Goal: Information Seeking & Learning: Learn about a topic

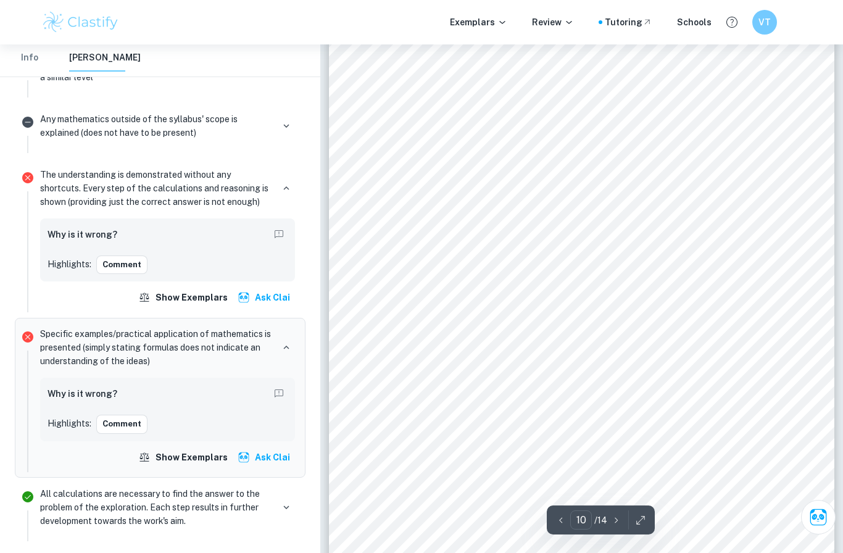
scroll to position [6051, 0]
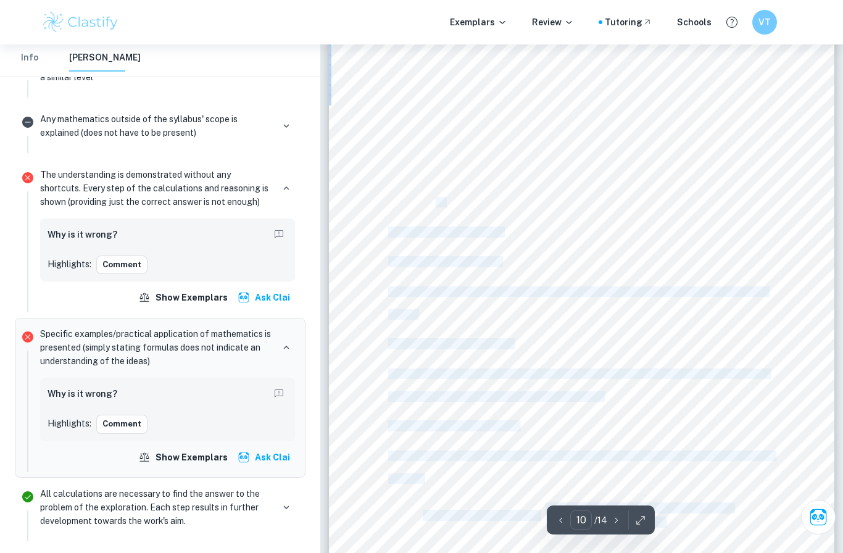
drag, startPoint x: 387, startPoint y: 171, endPoint x: 436, endPoint y: 199, distance: 55.9
click at [436, 199] on div "10 Figure 2: An input showing poker hand and the cards dealt Figure 3: An outpu…" at bounding box center [582, 274] width 506 height 655
click at [436, 199] on span "For subject Y," at bounding box center [416, 202] width 56 height 10
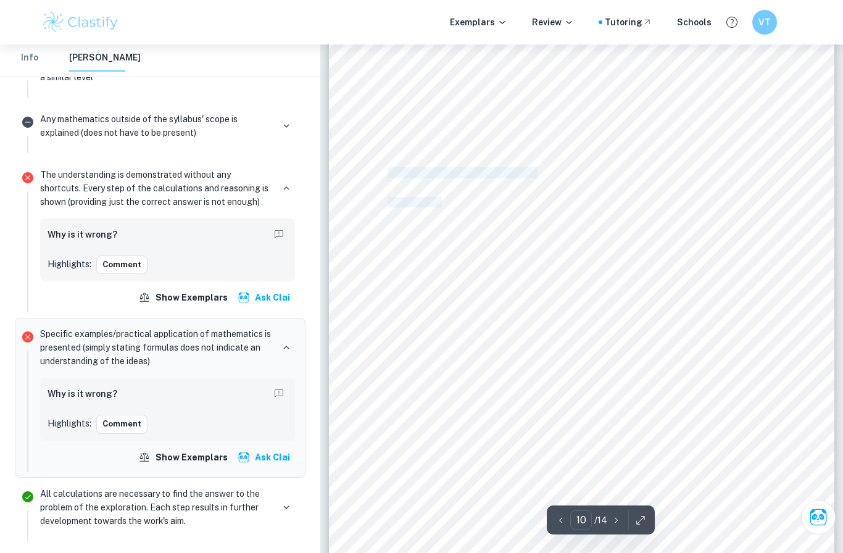
drag, startPoint x: 388, startPoint y: 173, endPoint x: 441, endPoint y: 197, distance: 58.5
click at [441, 197] on div "10 Figure 2: An input showing poker hand and the cards dealt Figure 3: An outpu…" at bounding box center [582, 274] width 506 height 655
copy div "From the output above, it’s clear that For subject Y"
click at [574, 214] on div "10 Figure 2: An input showing poker hand and the cards dealt Figure 3: An outpu…" at bounding box center [582, 264] width 506 height 655
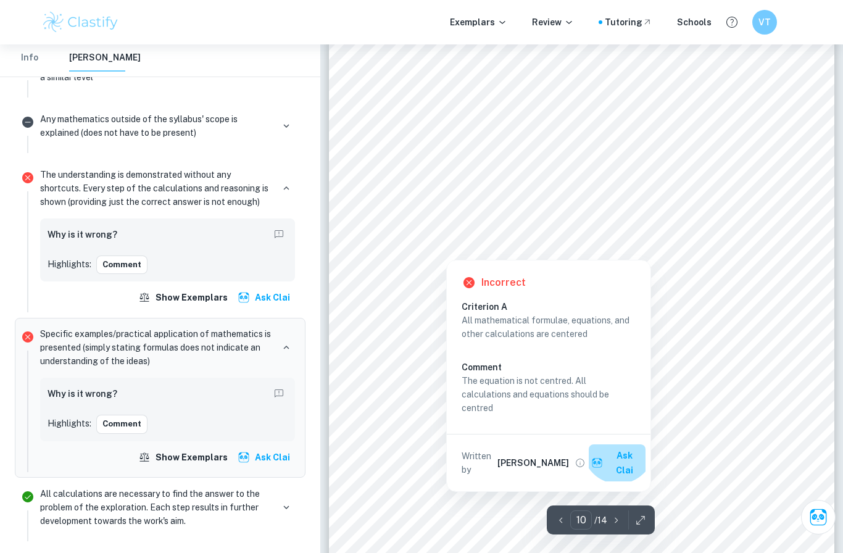
click at [617, 448] on button "Ask Clai" at bounding box center [617, 462] width 57 height 37
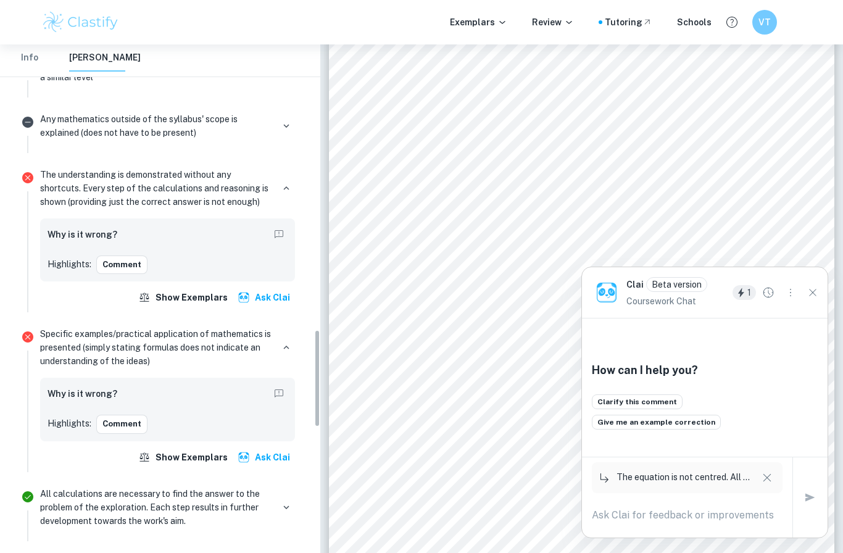
scroll to position [1611, 0]
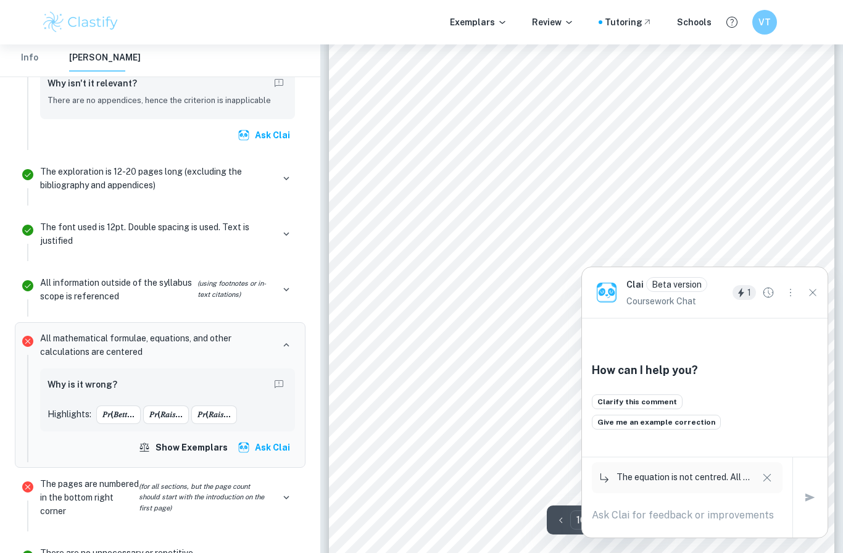
click at [620, 277] on span "Since someone with a better hand is expected to raise, then, the probability of…" at bounding box center [577, 282] width 379 height 10
click at [733, 120] on div "6 Straight The selection of a straight card in hand is given when cards follow …" at bounding box center [582, 362] width 506 height 655
click at [816, 291] on icon "Close" at bounding box center [813, 293] width 14 height 14
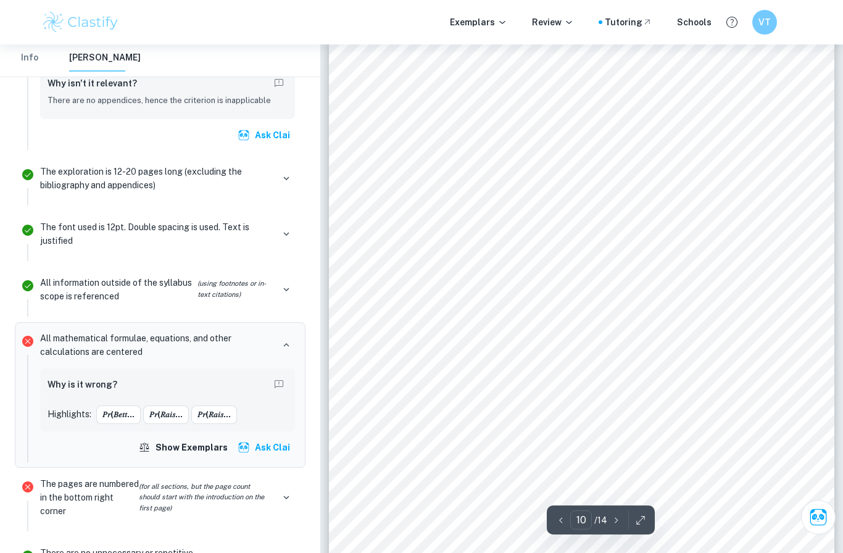
scroll to position [6041, 0]
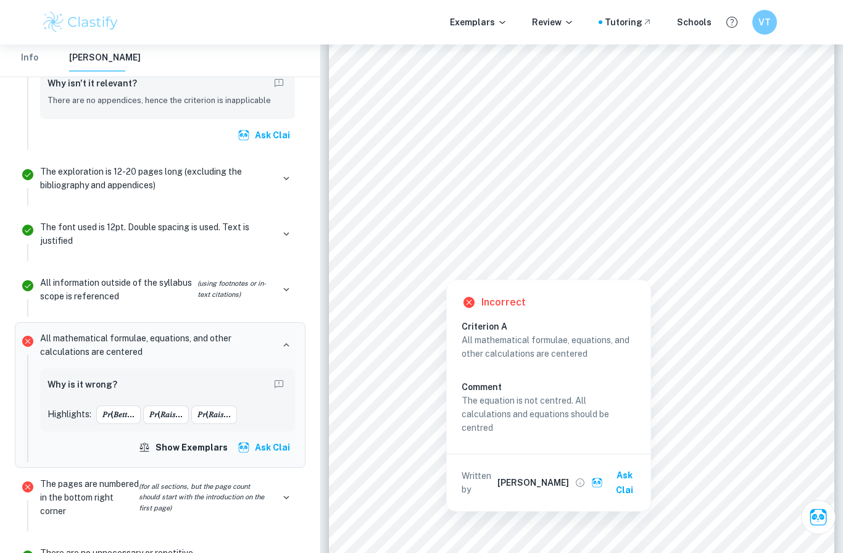
click at [610, 479] on button "Ask Clai" at bounding box center [617, 482] width 57 height 37
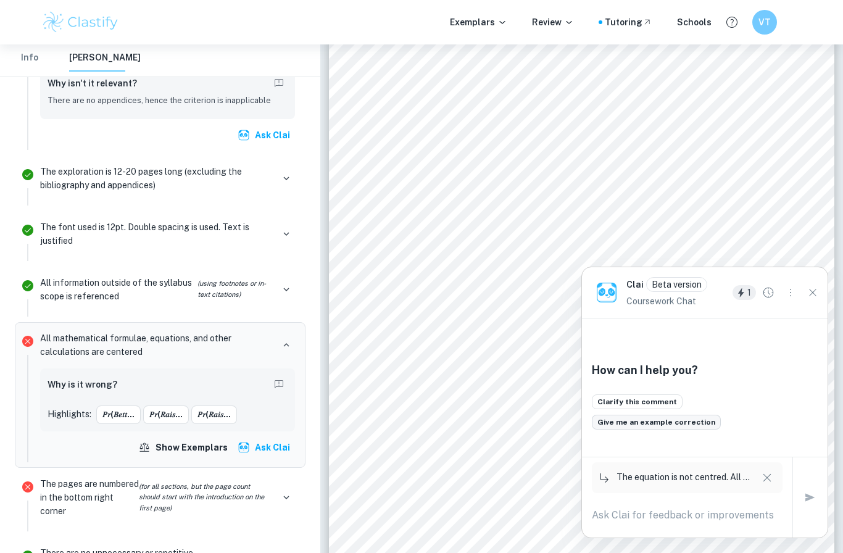
click at [674, 416] on button "Give me an example correction" at bounding box center [656, 422] width 129 height 15
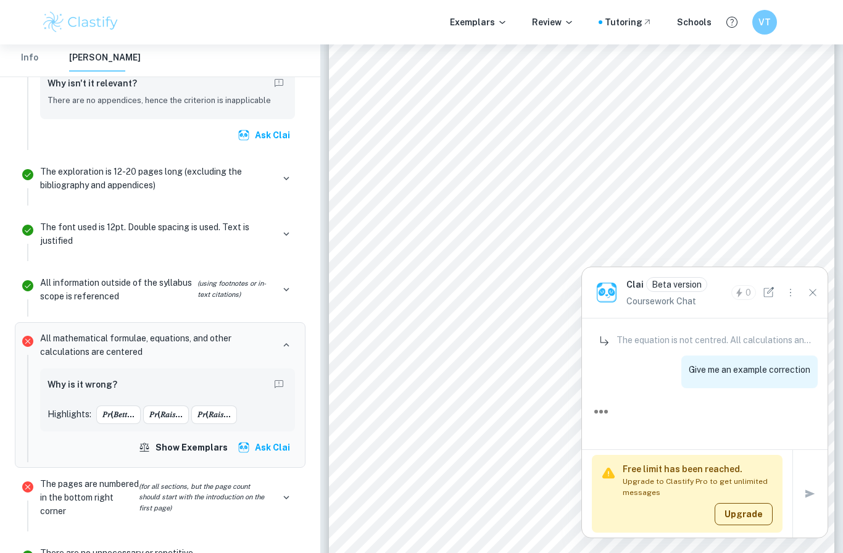
scroll to position [0, 0]
click at [763, 511] on button "Upgrade" at bounding box center [743, 514] width 58 height 22
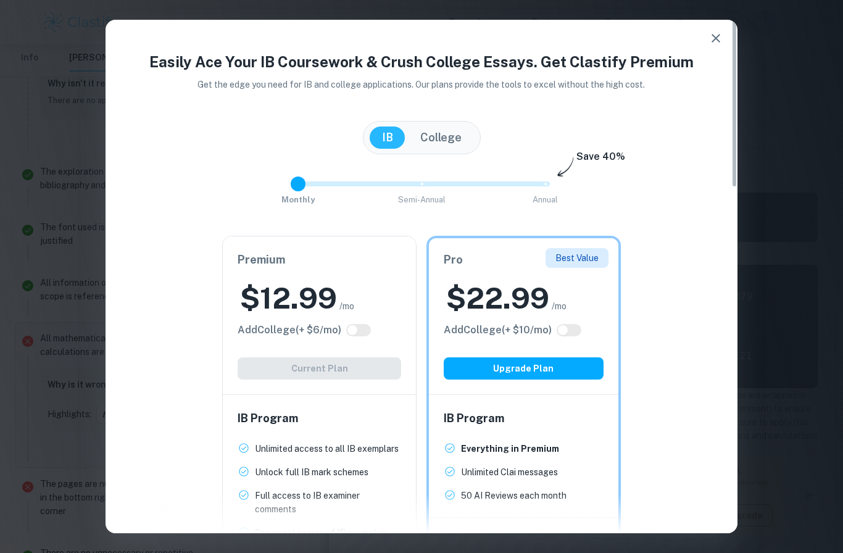
click at [714, 36] on icon "button" at bounding box center [715, 38] width 15 height 15
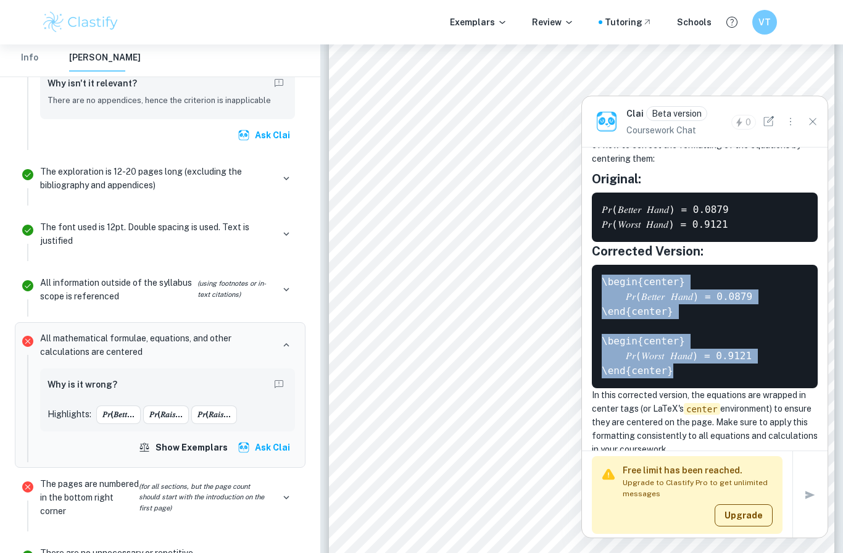
drag, startPoint x: 700, startPoint y: 342, endPoint x: 602, endPoint y: 243, distance: 139.2
click at [602, 265] on pre "\begin{center} 𝑃𝑟(𝐵𝑒𝑡𝑡𝑒𝑟 𝐻𝑎𝑛𝑑) = 0.0879 \end{center} \begin{center} 𝑃𝑟(𝑊𝑜𝑟𝑠𝑡 𝐻𝑎…" at bounding box center [705, 326] width 226 height 123
copy code "\begin{center} 𝑃𝑟(𝐵𝑒𝑡𝑡𝑒𝑟 𝐻𝑎𝑛𝑑) = 0.0879 \end{center} \begin{center} 𝑃𝑟(𝑊𝑜𝑟𝑠𝑡 𝐻𝑎…"
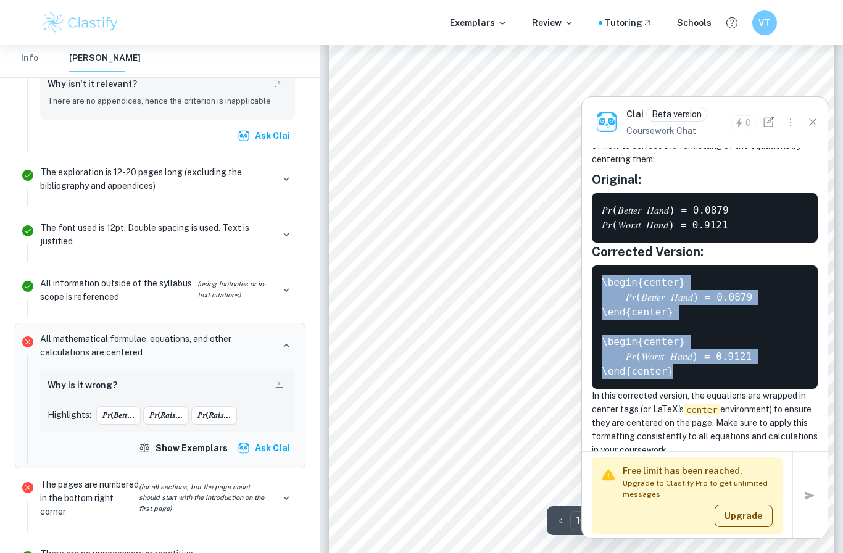
scroll to position [6050, 0]
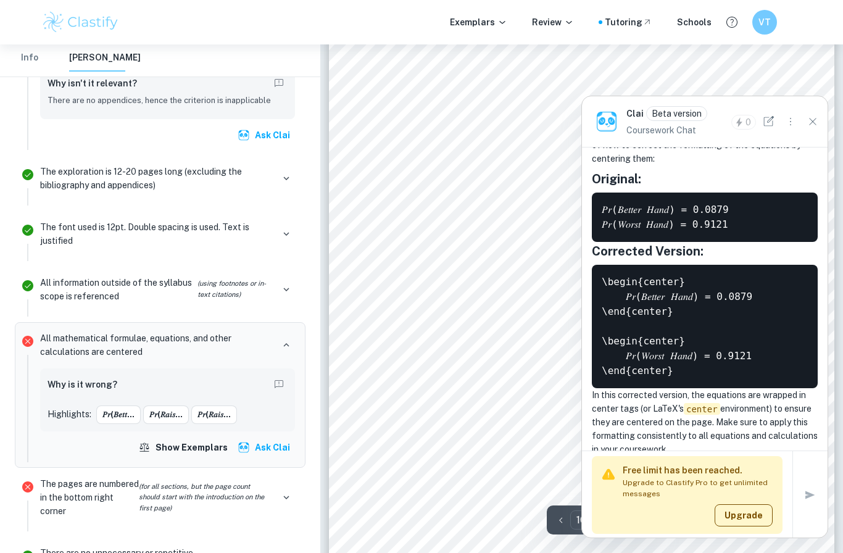
click at [560, 267] on div "10 Figure 2: An input showing poker hand and the cards dealt Figure 3: An outpu…" at bounding box center [582, 275] width 506 height 655
click at [808, 128] on icon "Close" at bounding box center [813, 122] width 14 height 14
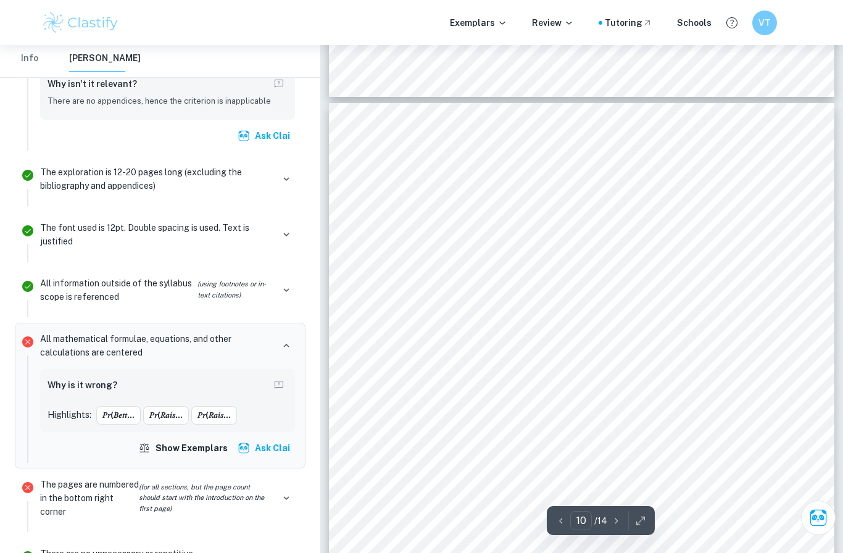
scroll to position [5895, 0]
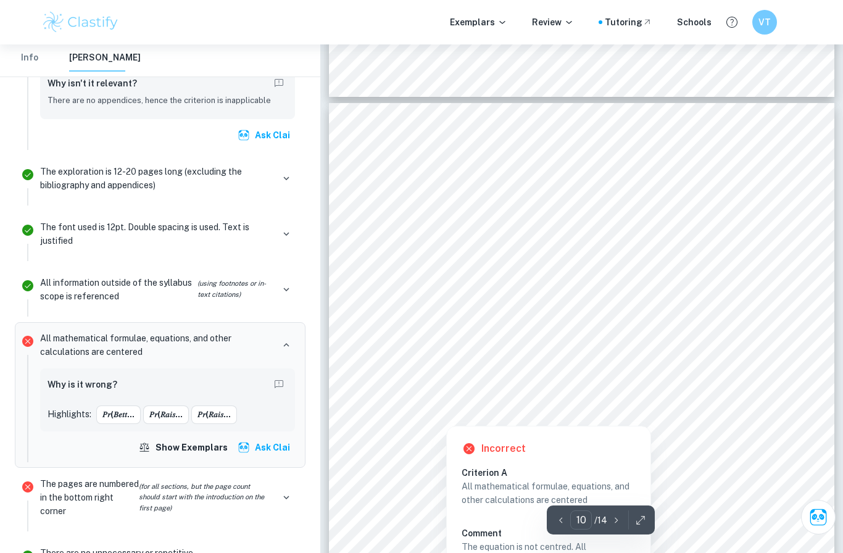
click at [461, 387] on div at bounding box center [446, 397] width 117 height 30
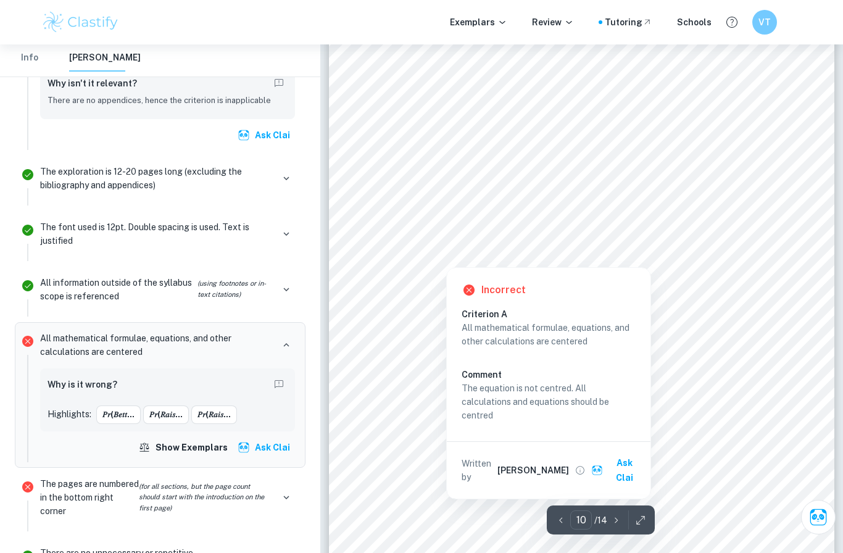
scroll to position [6092, 0]
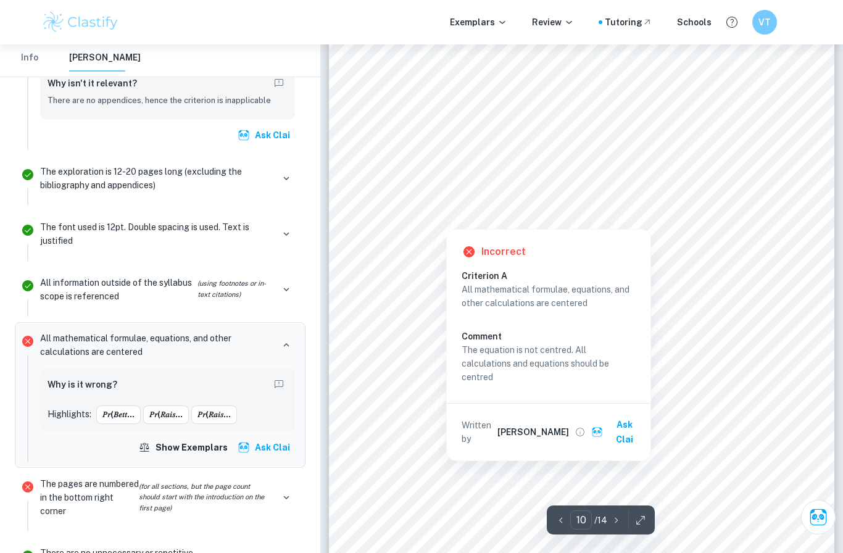
click at [616, 419] on button "Ask Clai" at bounding box center [617, 431] width 57 height 37
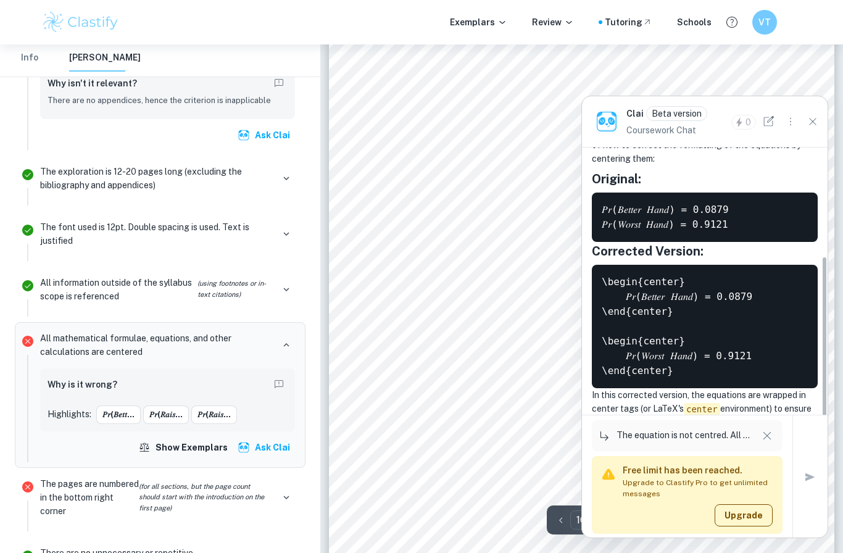
scroll to position [170, 0]
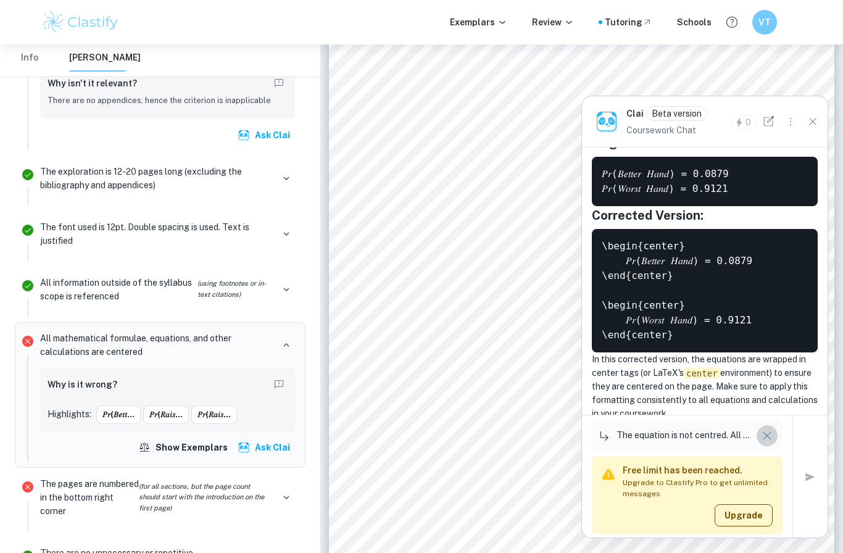
click at [766, 440] on icon "button" at bounding box center [767, 436] width 8 height 8
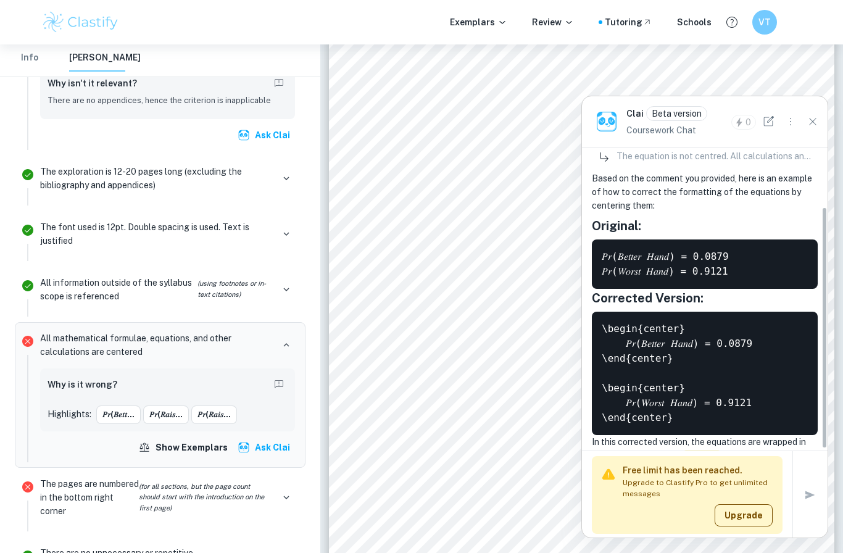
scroll to position [89, 0]
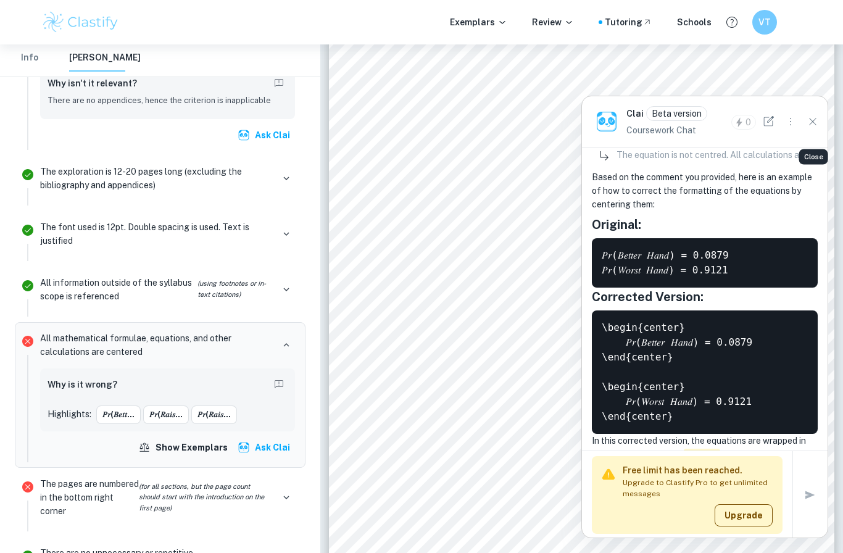
click at [809, 125] on icon "Close" at bounding box center [813, 122] width 14 height 14
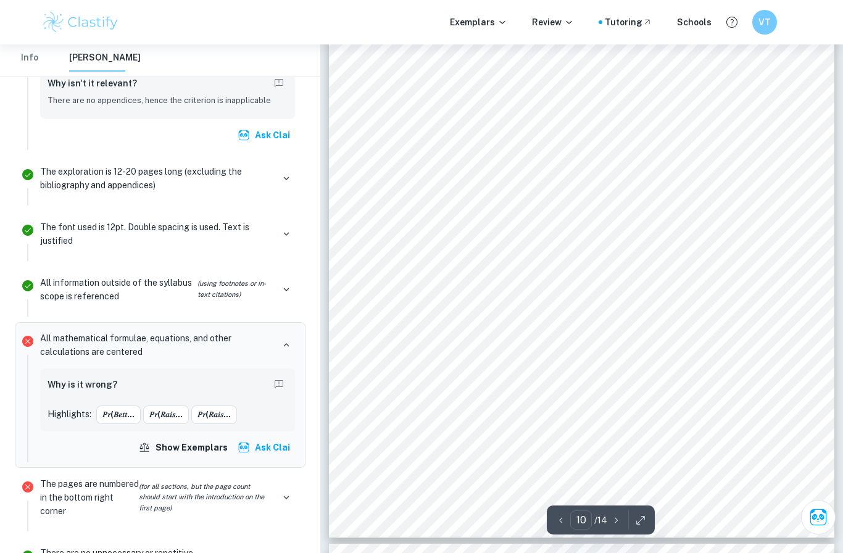
scroll to position [6092, 0]
drag, startPoint x: 526, startPoint y: 220, endPoint x: 388, endPoint y: 185, distance: 142.6
click at [388, 185] on div "10 Figure 2: An input showing poker hand and the cards dealt Figure 3: An outpu…" at bounding box center [582, 233] width 506 height 655
drag, startPoint x: 387, startPoint y: 162, endPoint x: 456, endPoint y: 220, distance: 90.2
click at [456, 220] on div "10 Figure 2: An input showing poker hand and the cards dealt Figure 3: An outpu…" at bounding box center [582, 233] width 506 height 655
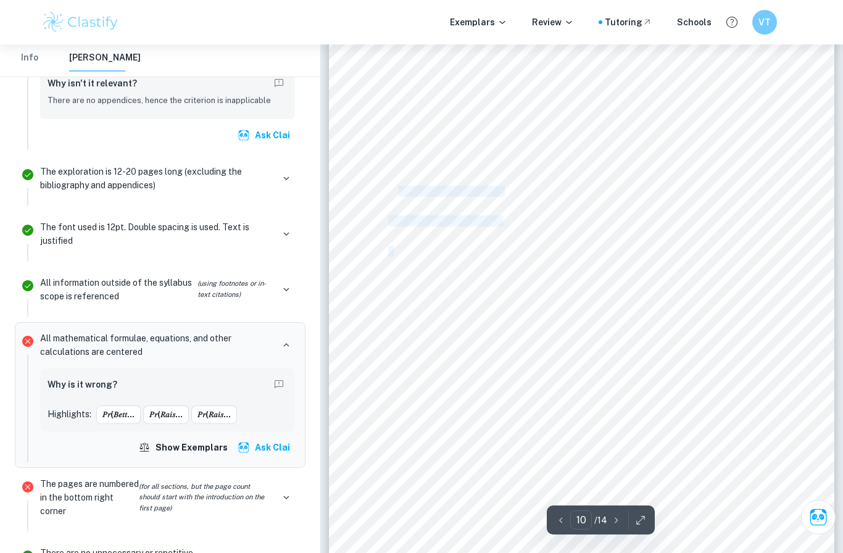
drag, startPoint x: 393, startPoint y: 249, endPoint x: 399, endPoint y: 186, distance: 63.8
click at [399, 186] on div "10 Figure 2: An input showing poker hand and the cards dealt Figure 3: An outpu…" at bounding box center [582, 233] width 506 height 655
click at [626, 189] on div "10 Figure 2: An input showing poker hand and the cards dealt Figure 3: An outpu…" at bounding box center [582, 233] width 506 height 655
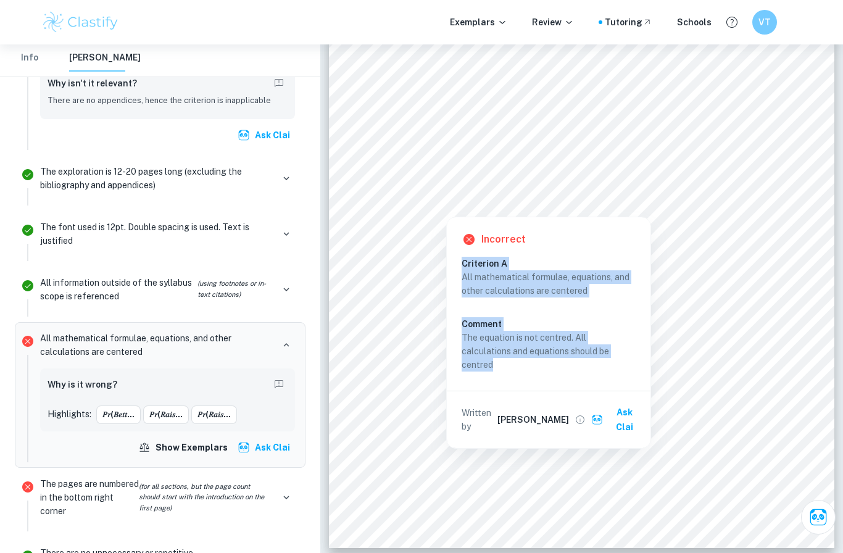
drag, startPoint x: 508, startPoint y: 370, endPoint x: 463, endPoint y: 265, distance: 114.4
click at [463, 265] on div "Criterion A All mathematical formulae, equations, and other calculations are ce…" at bounding box center [553, 316] width 184 height 119
copy div "Criterion A All mathematical formulae, equations, and other calculations are ce…"
click at [529, 315] on div "All mathematical formulae, equations, and other calculations are centered Comme…" at bounding box center [553, 320] width 184 height 101
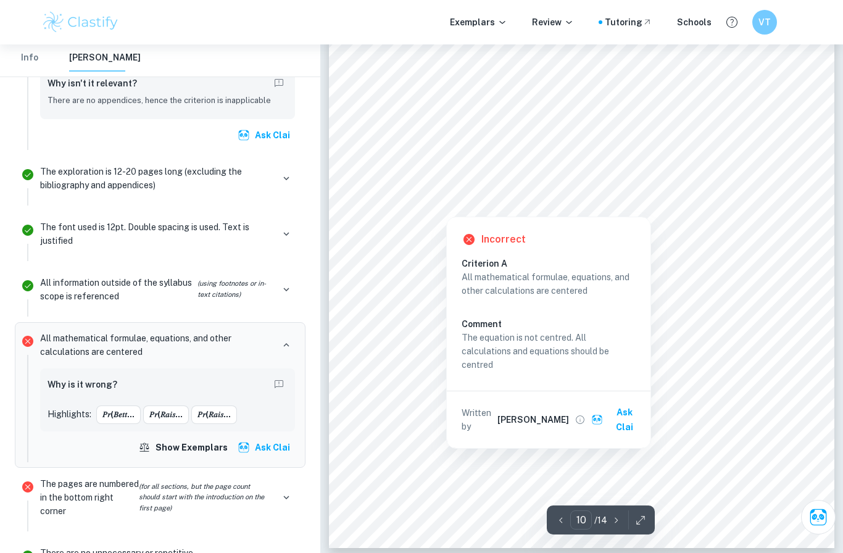
scroll to position [6102, 0]
click at [415, 283] on div "10 Figure 2: An input showing poker hand and the cards dealt Figure 3: An outpu…" at bounding box center [582, 223] width 506 height 655
click at [426, 176] on span "𝑃𝑟(𝐵𝑒𝑡𝑡𝑒𝑟 𝐻𝑎𝑛𝑑) = 0.0879" at bounding box center [445, 181] width 114 height 10
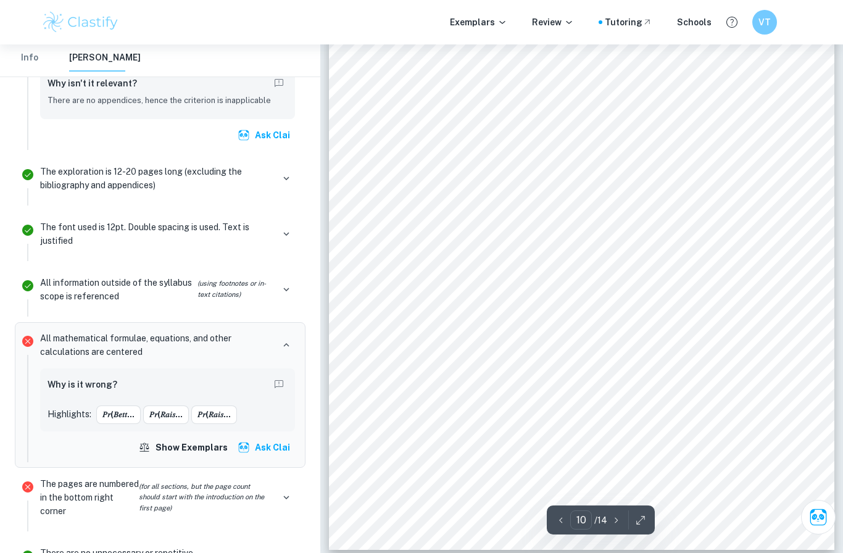
click at [404, 242] on span "Since someone with a better hand is expected to raise, then, the probability of…" at bounding box center [577, 241] width 379 height 10
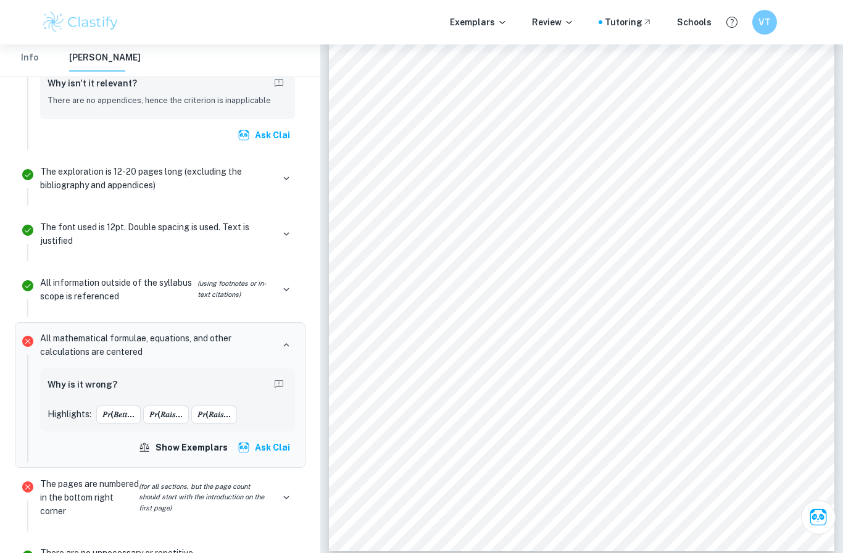
scroll to position [6100, 0]
drag, startPoint x: 609, startPoint y: 354, endPoint x: 366, endPoint y: 310, distance: 246.4
click at [366, 310] on div "10 Figure 2: An input showing poker hand and the cards dealt Figure 3: An outpu…" at bounding box center [582, 225] width 506 height 655
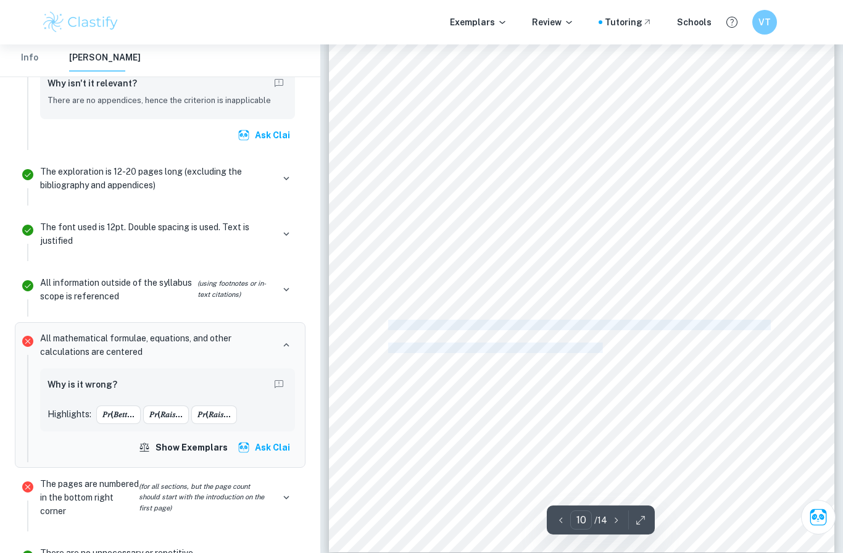
drag, startPoint x: 389, startPoint y: 324, endPoint x: 602, endPoint y: 347, distance: 214.7
click at [602, 346] on div "10 Figure 2: An input showing poker hand and the cards dealt Figure 3: An outpu…" at bounding box center [582, 225] width 506 height 655
copy div "Additionally, I am assuming that Y is bluffing approximately 20% of the time. T…"
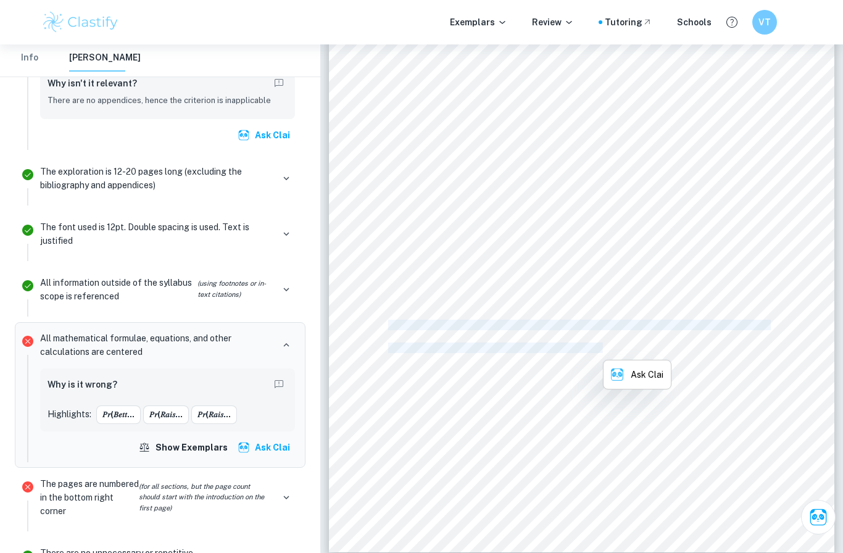
copy div "Additionally, I am assuming that Y is bluffing approximately 20% of the time. T…"
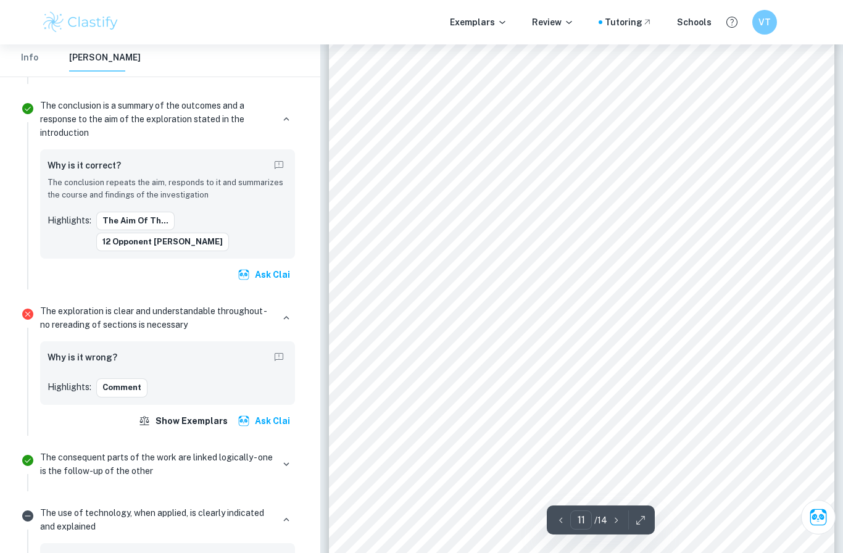
scroll to position [6762, 0]
drag, startPoint x: 534, startPoint y: 286, endPoint x: 393, endPoint y: 139, distance: 203.8
click at [393, 139] on div "11 This may also be given as Pr(𝐵𝐻 | 𝑅) = Pr (𝐵𝐻) × Pr (𝑅|𝐵𝐻) Pr(𝐵𝐻) × Pr(𝑅|𝐵𝐻)…" at bounding box center [582, 223] width 506 height 655
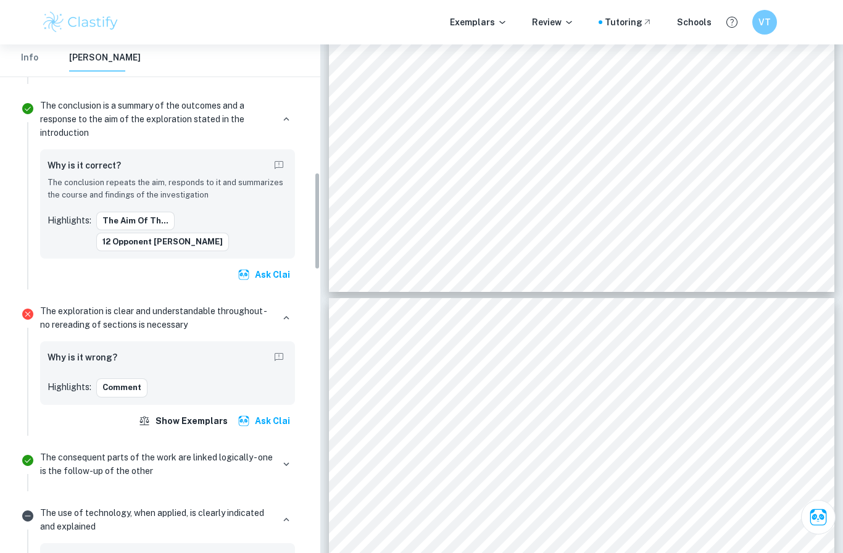
scroll to position [792, 0]
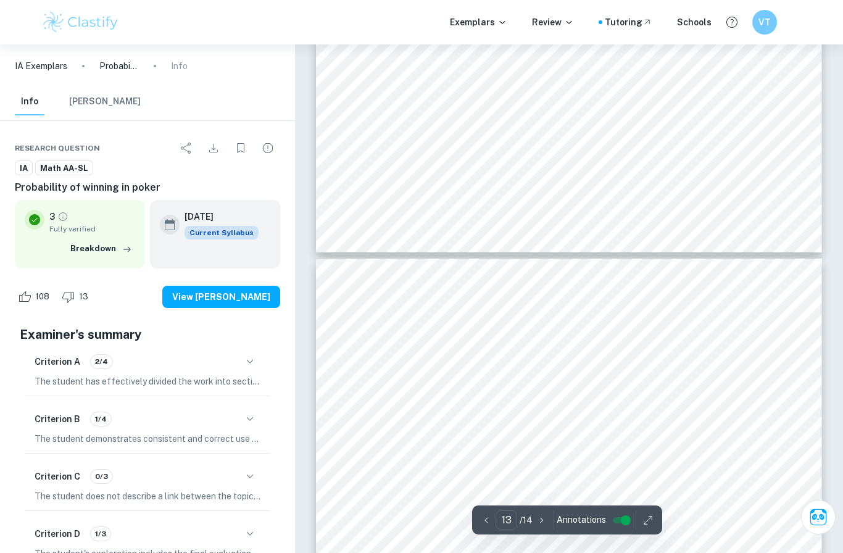
type input "12"
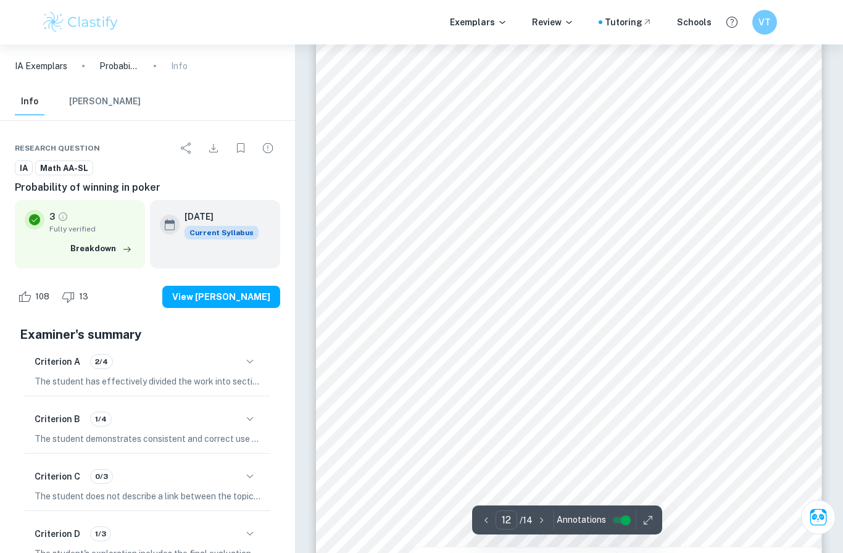
scroll to position [7401, 0]
click at [582, 354] on div at bounding box center [569, 364] width 386 height 36
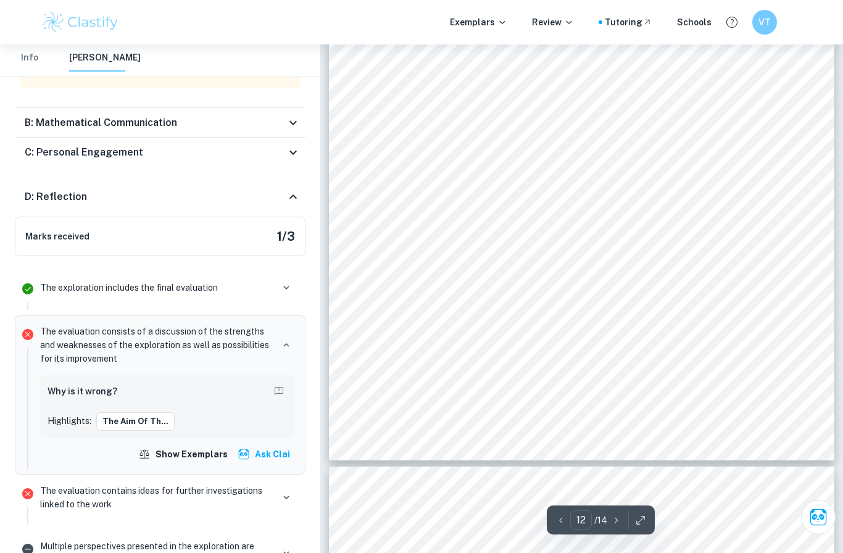
scroll to position [7594, 0]
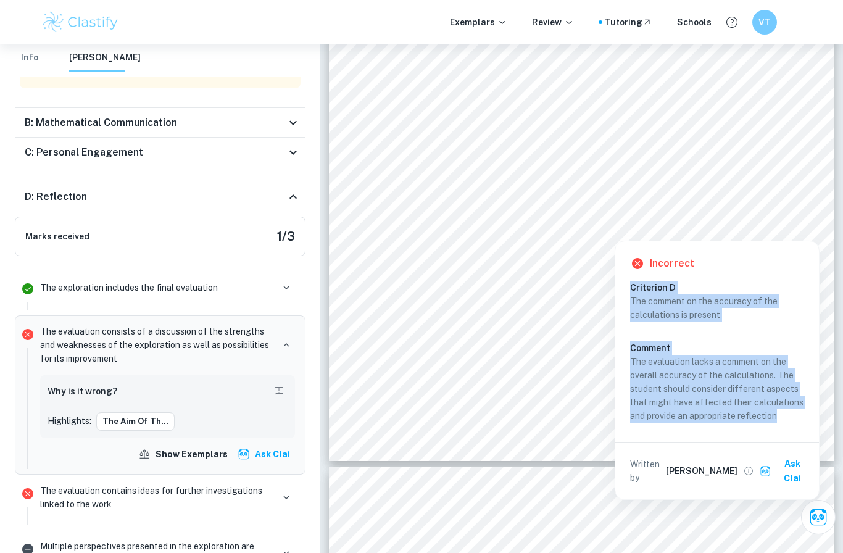
copy div "Criterion D The comment on the accuracy of the calculations is present Comment …"
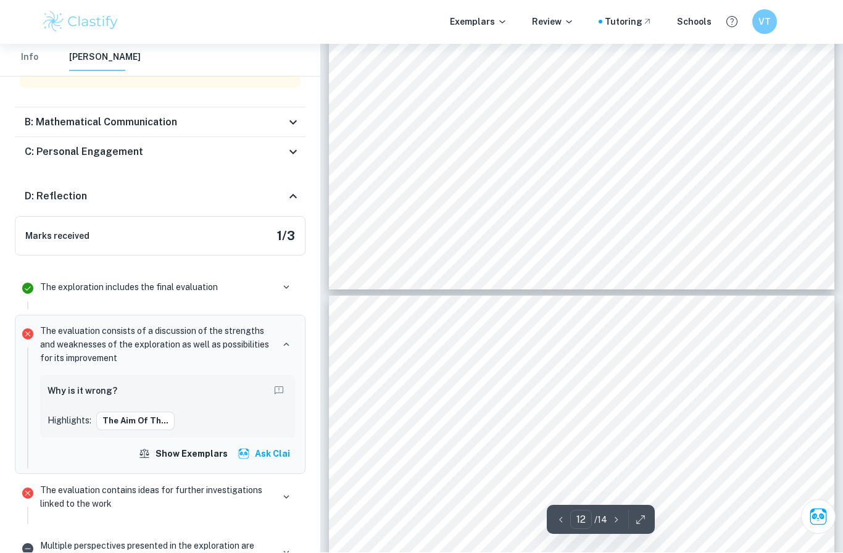
scroll to position [7765, 0]
drag, startPoint x: 387, startPoint y: 101, endPoint x: 440, endPoint y: 394, distance: 297.1
type input "12"
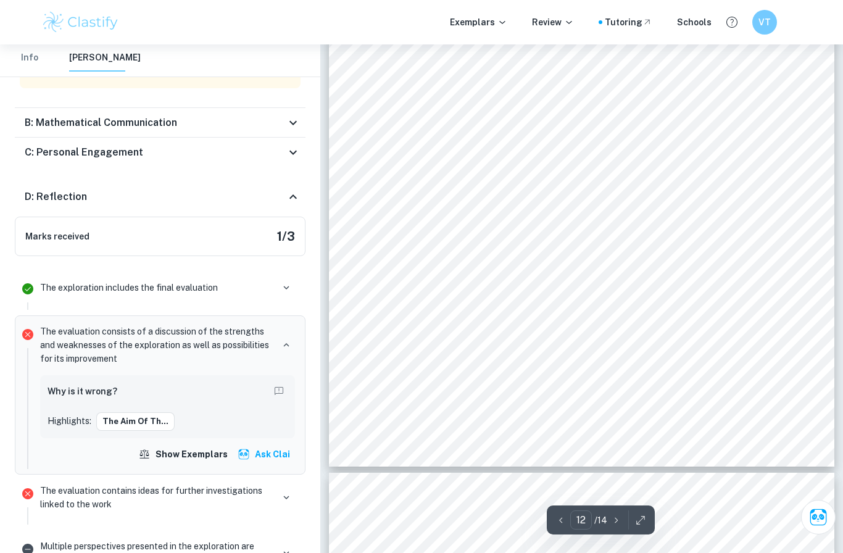
scroll to position [7481, 0]
